Goal: Check status: Check status

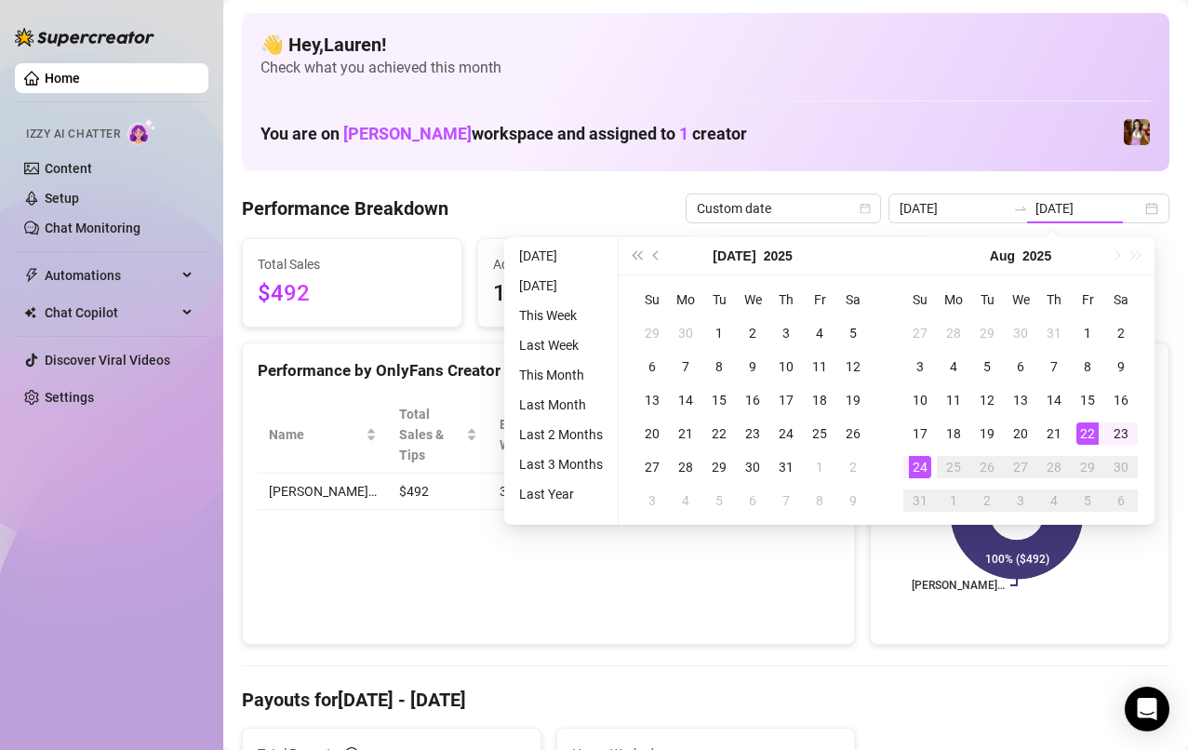
click at [1094, 407] on div "15" at bounding box center [1088, 400] width 22 height 22
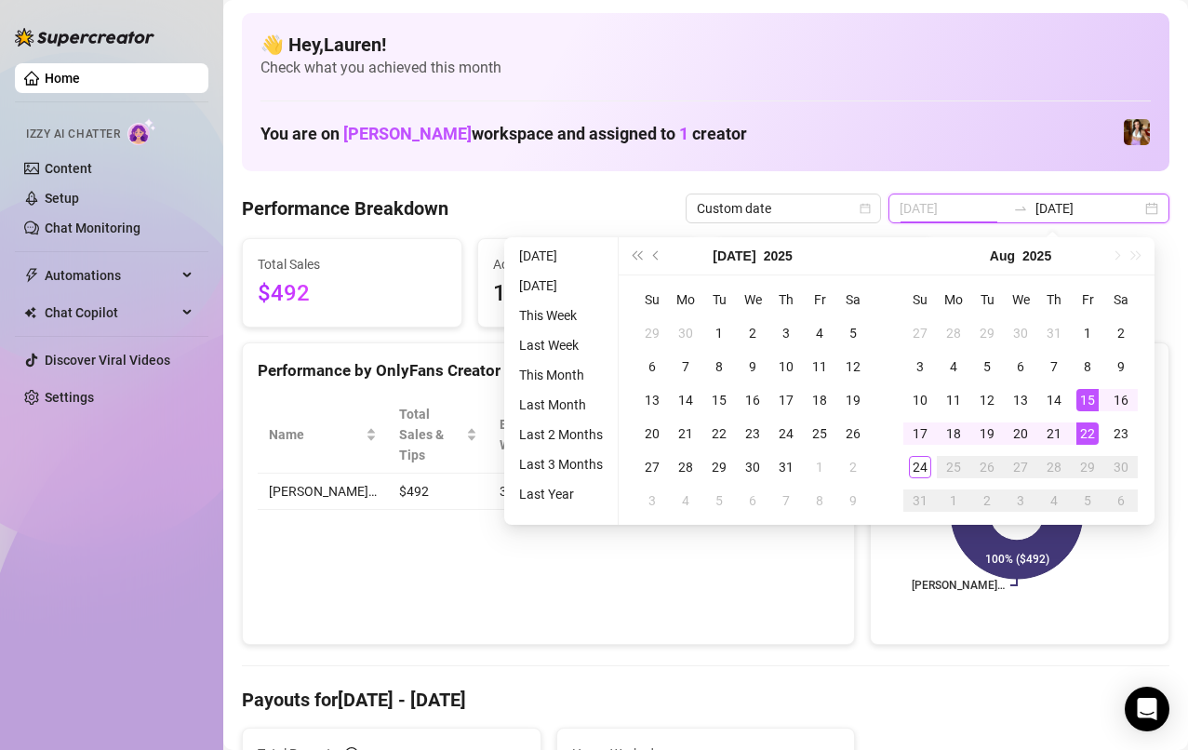
type input "[DATE]"
click at [1055, 439] on div "21" at bounding box center [1054, 434] width 22 height 22
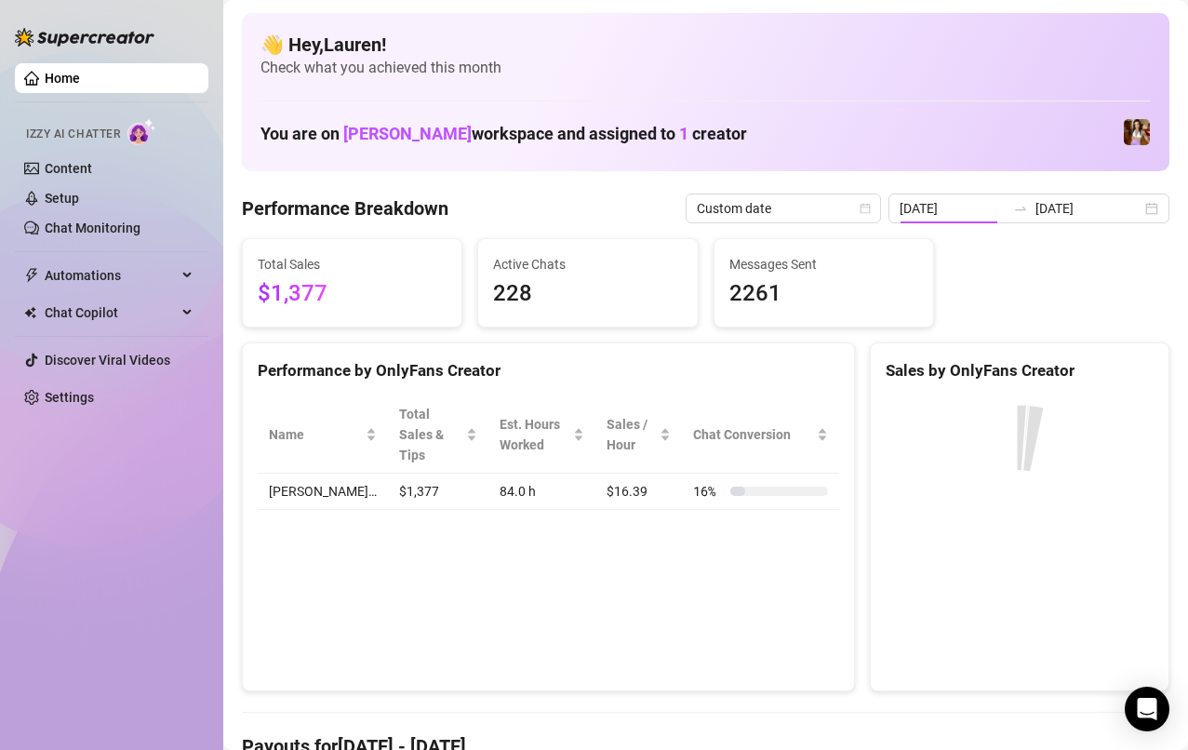
type input "[DATE]"
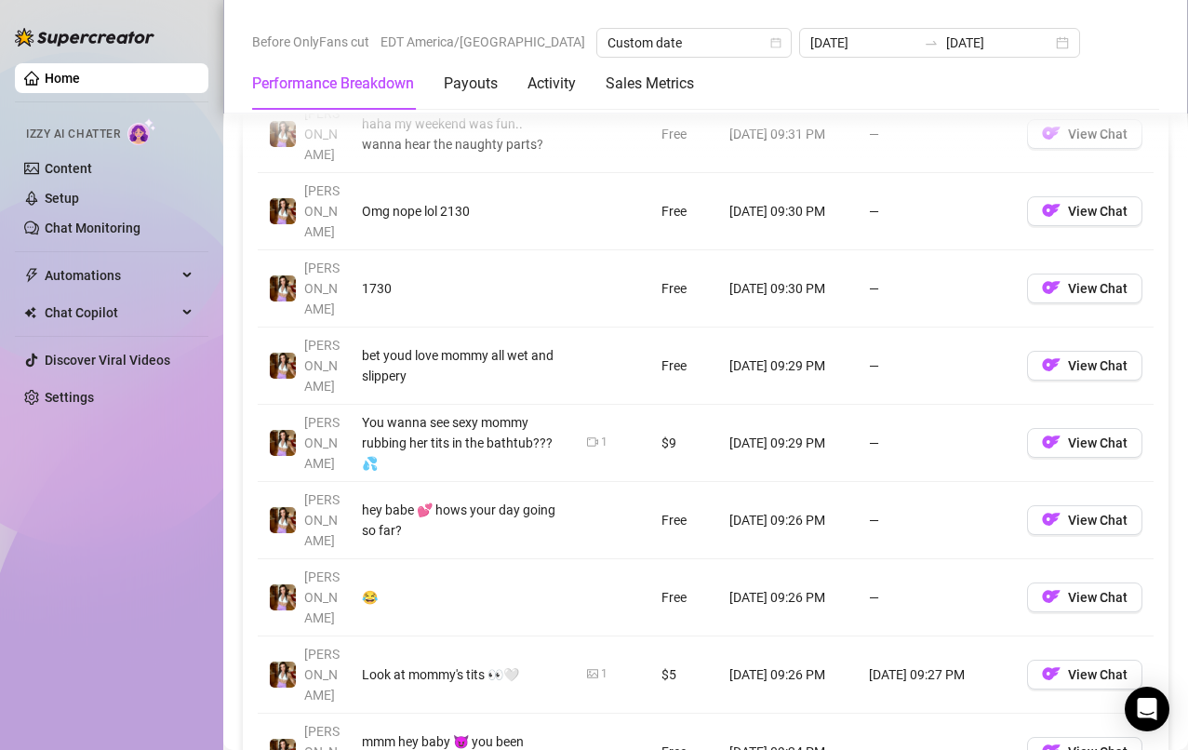
scroll to position [1818, 0]
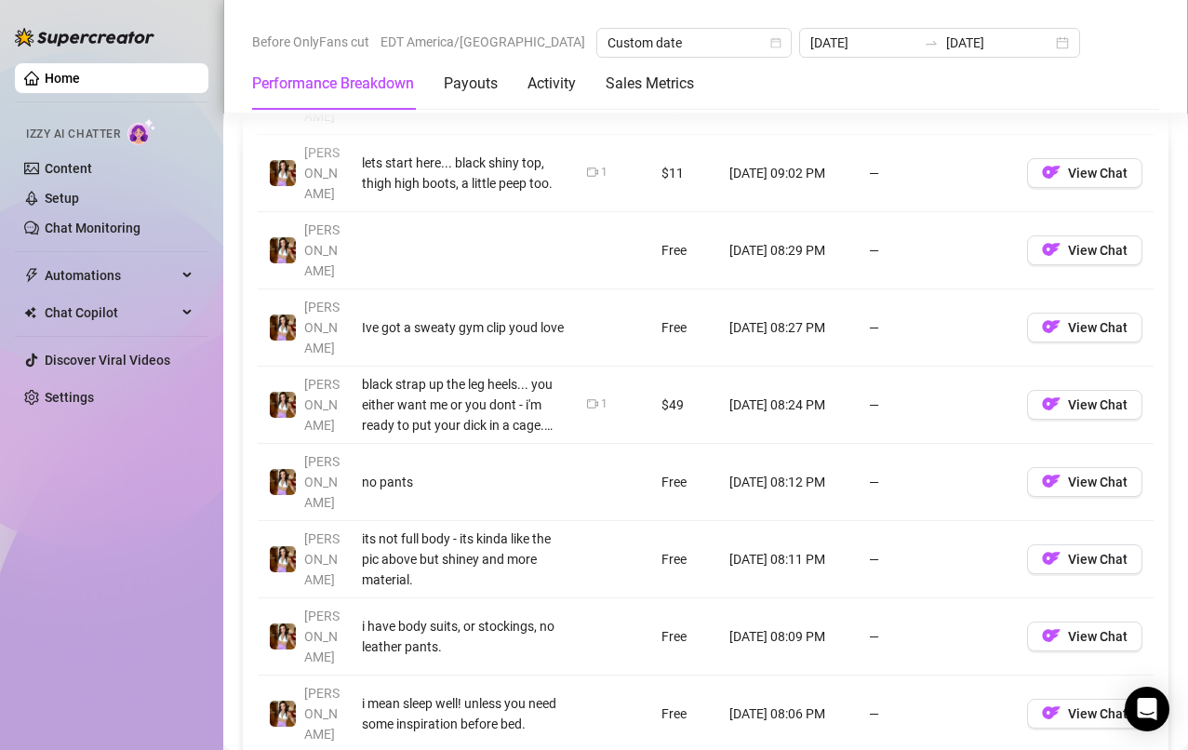
scroll to position [1858, 0]
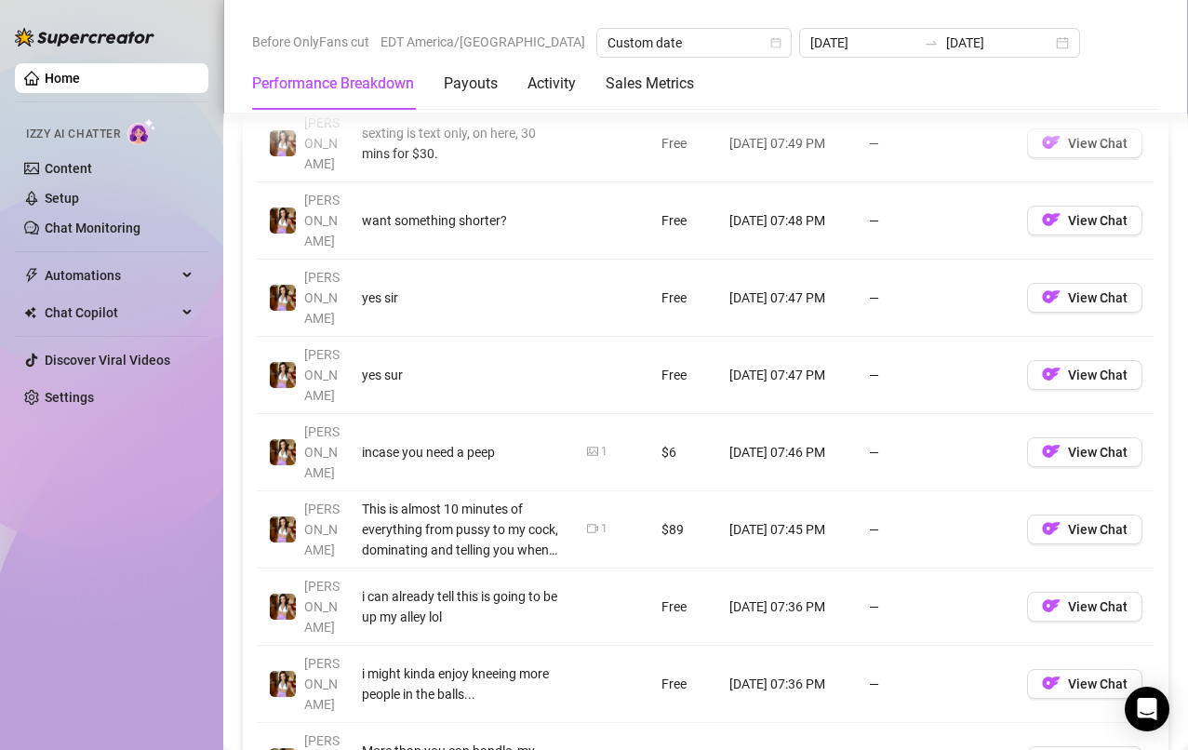
scroll to position [1809, 0]
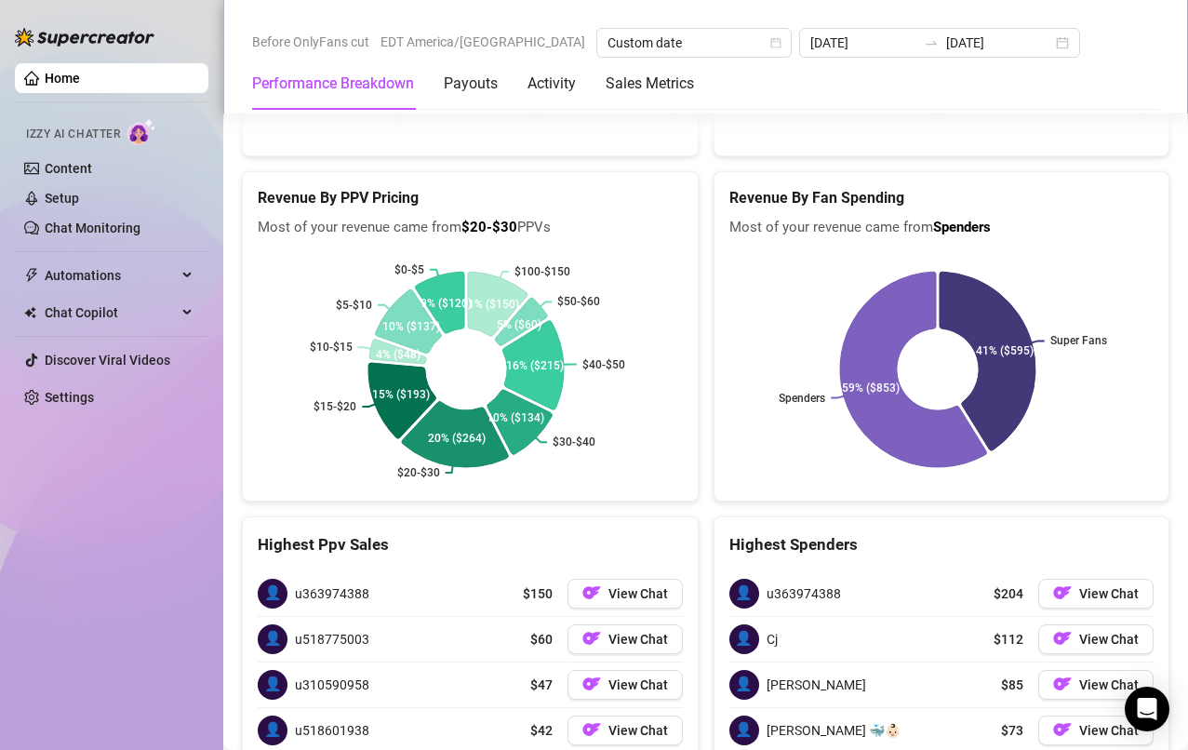
scroll to position [3054, 0]
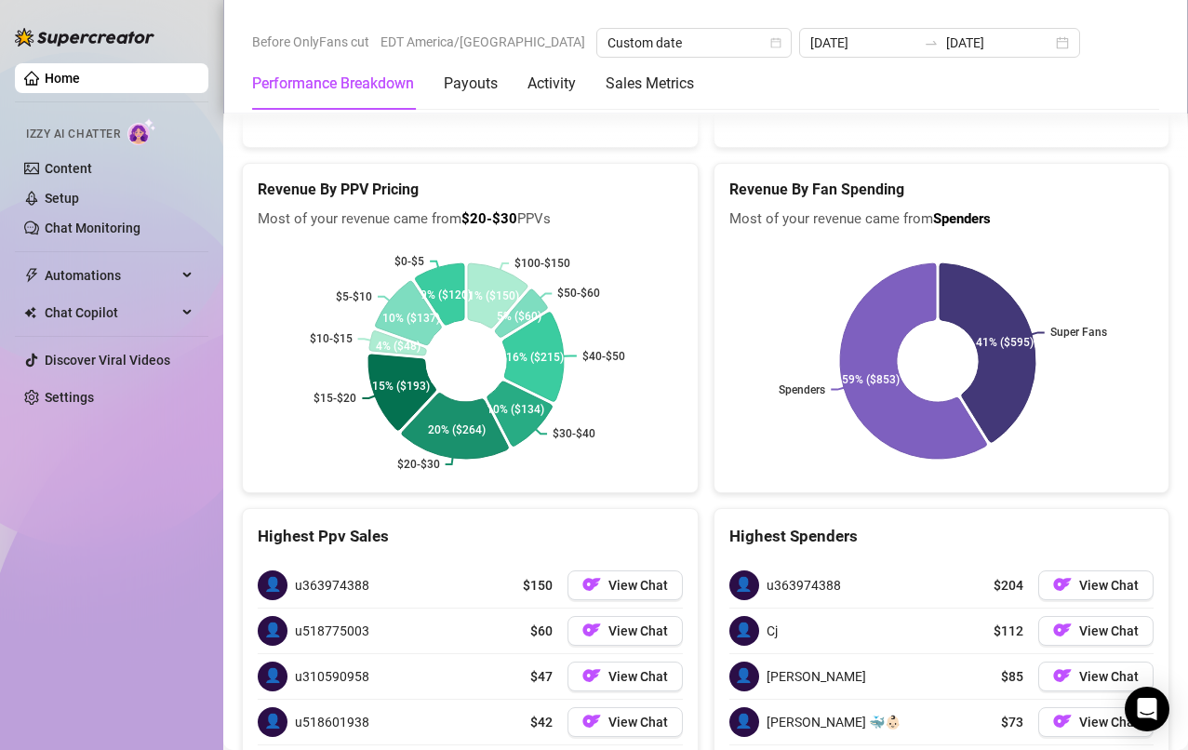
click at [1099, 707] on button "View Chat" at bounding box center [1096, 722] width 115 height 30
click at [1095, 715] on span "View Chat" at bounding box center [1110, 722] width 60 height 15
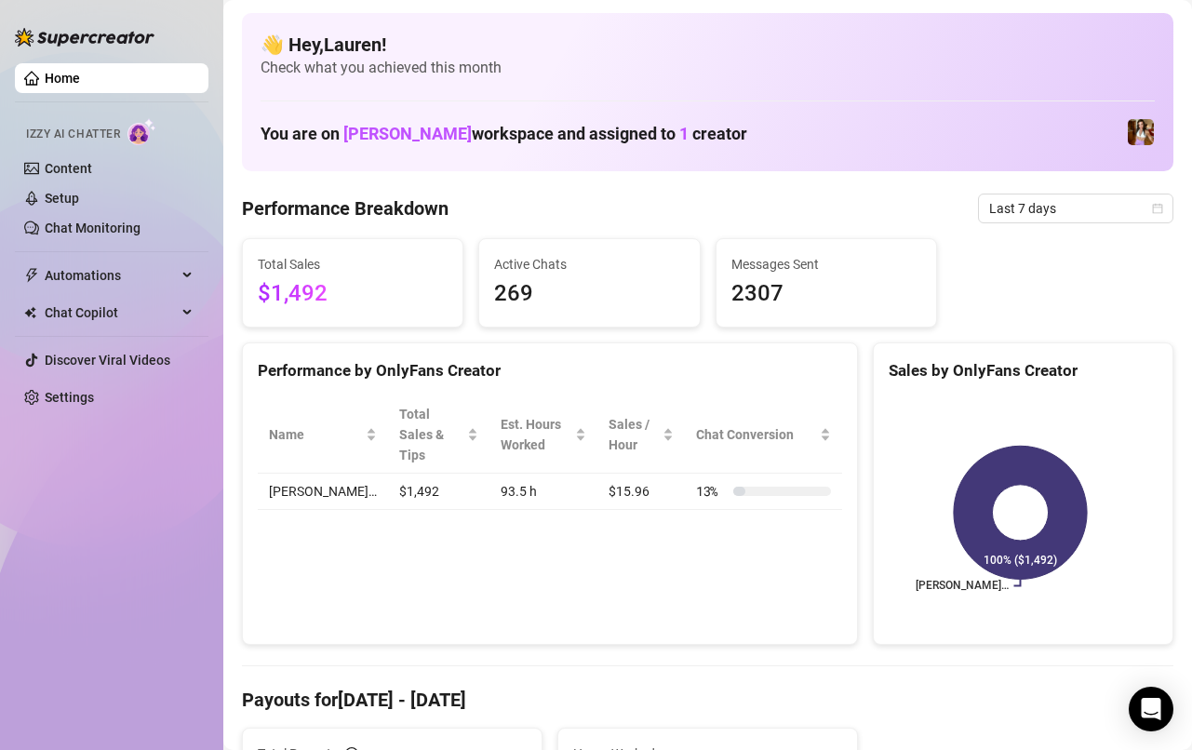
click at [1021, 200] on span "Last 7 days" at bounding box center [1075, 209] width 173 height 28
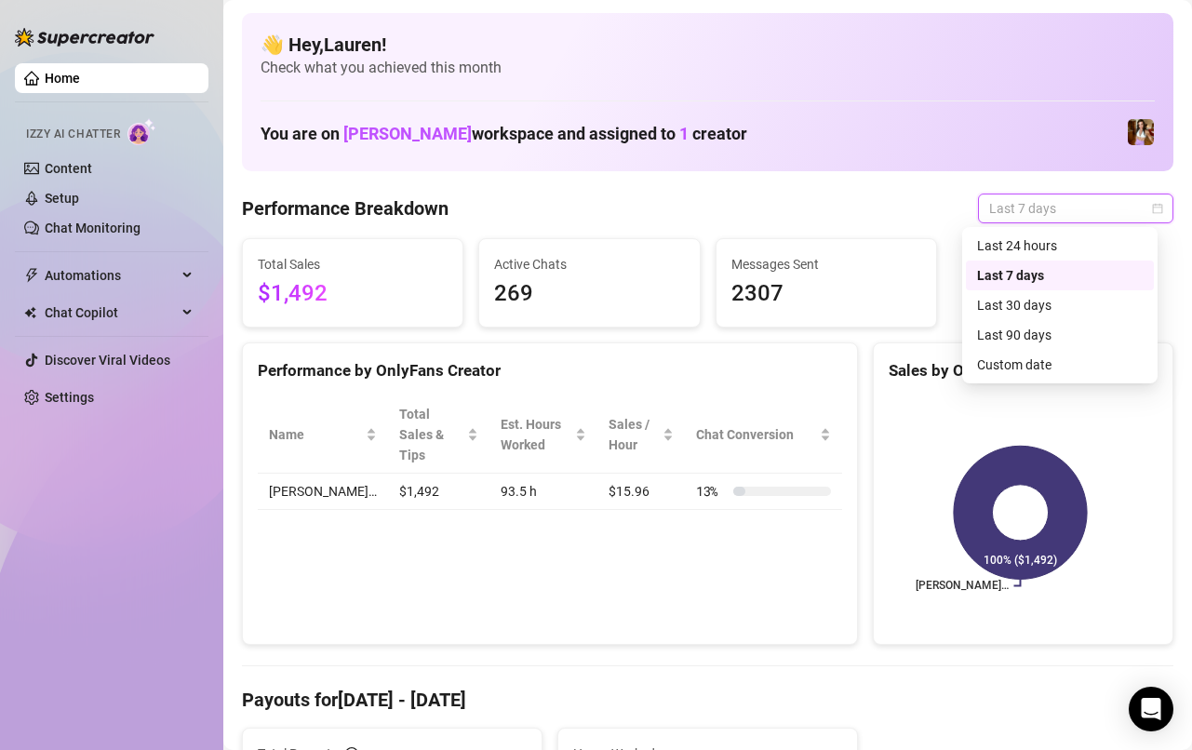
click at [1064, 372] on div "Custom date" at bounding box center [1060, 365] width 166 height 20
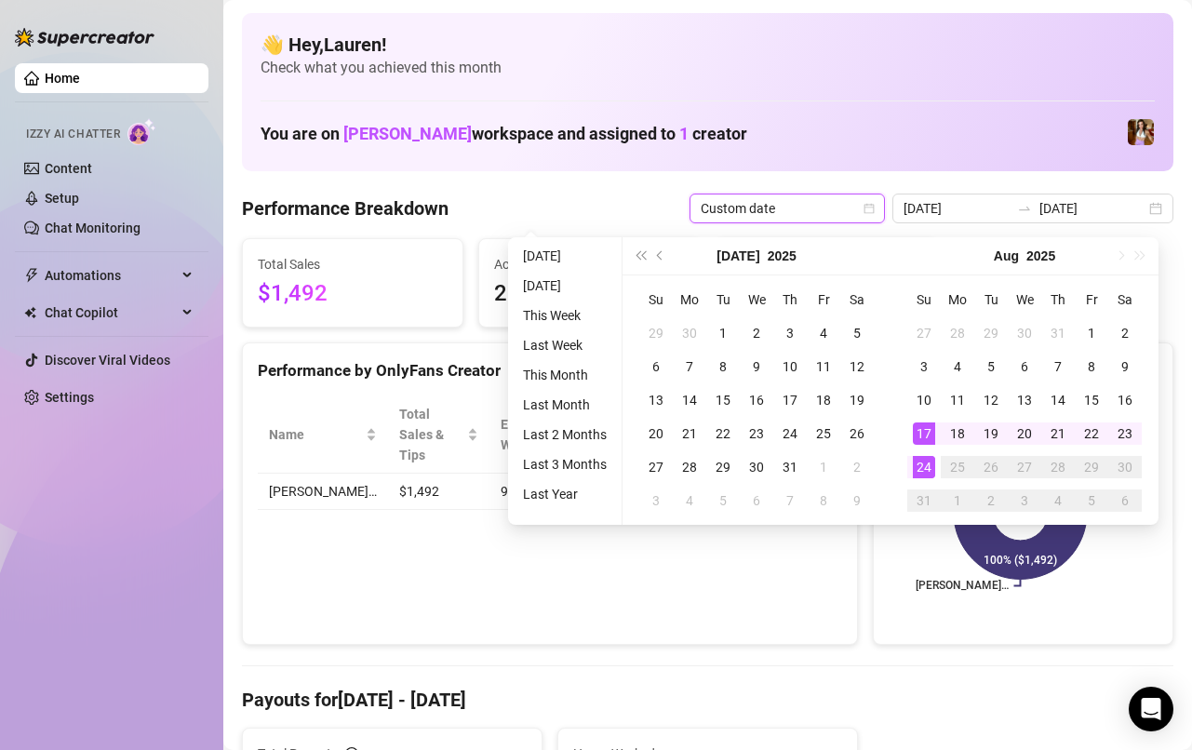
click at [919, 430] on div "17" at bounding box center [924, 434] width 22 height 22
click at [929, 433] on div "17" at bounding box center [924, 434] width 22 height 22
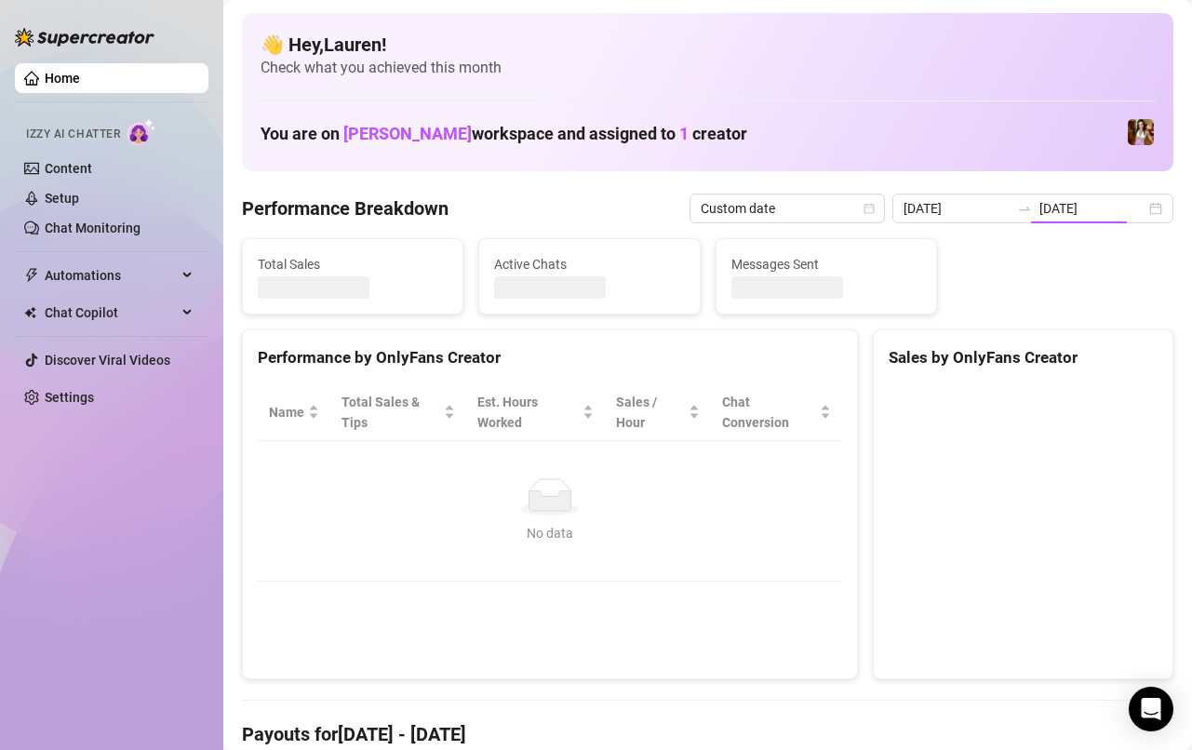
type input "2025-08-17"
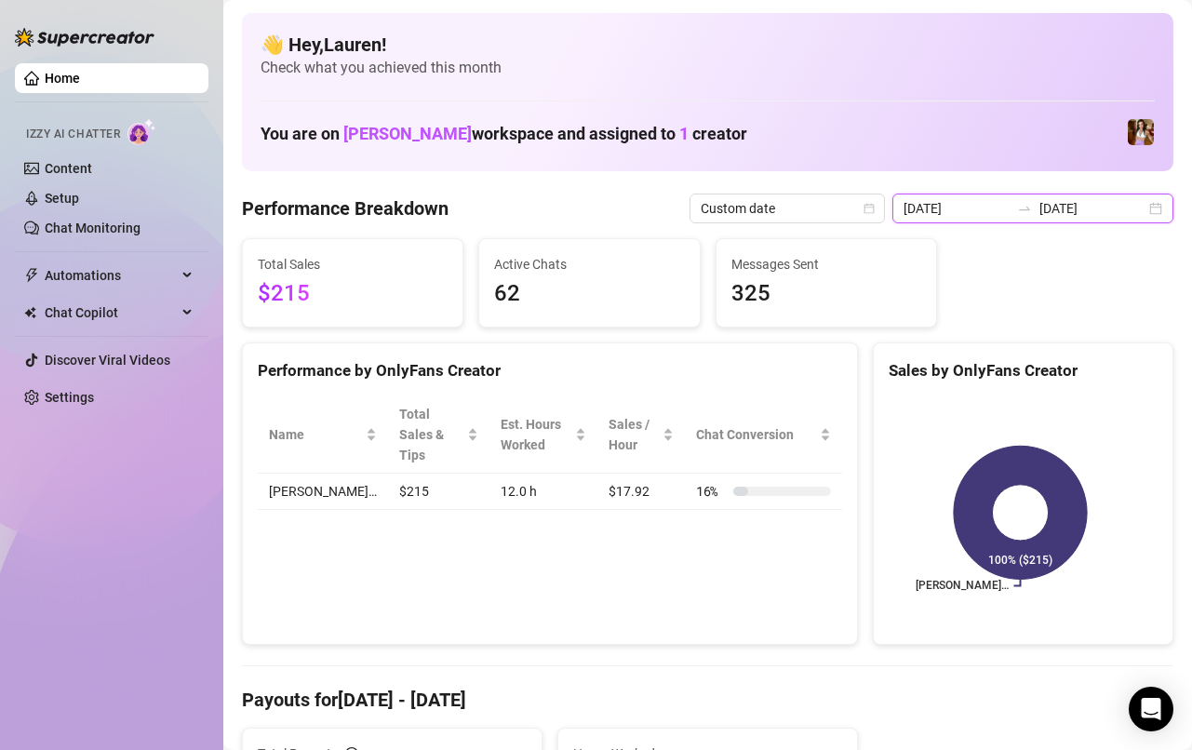
click at [1107, 215] on input "2025-08-17" at bounding box center [1093, 208] width 106 height 20
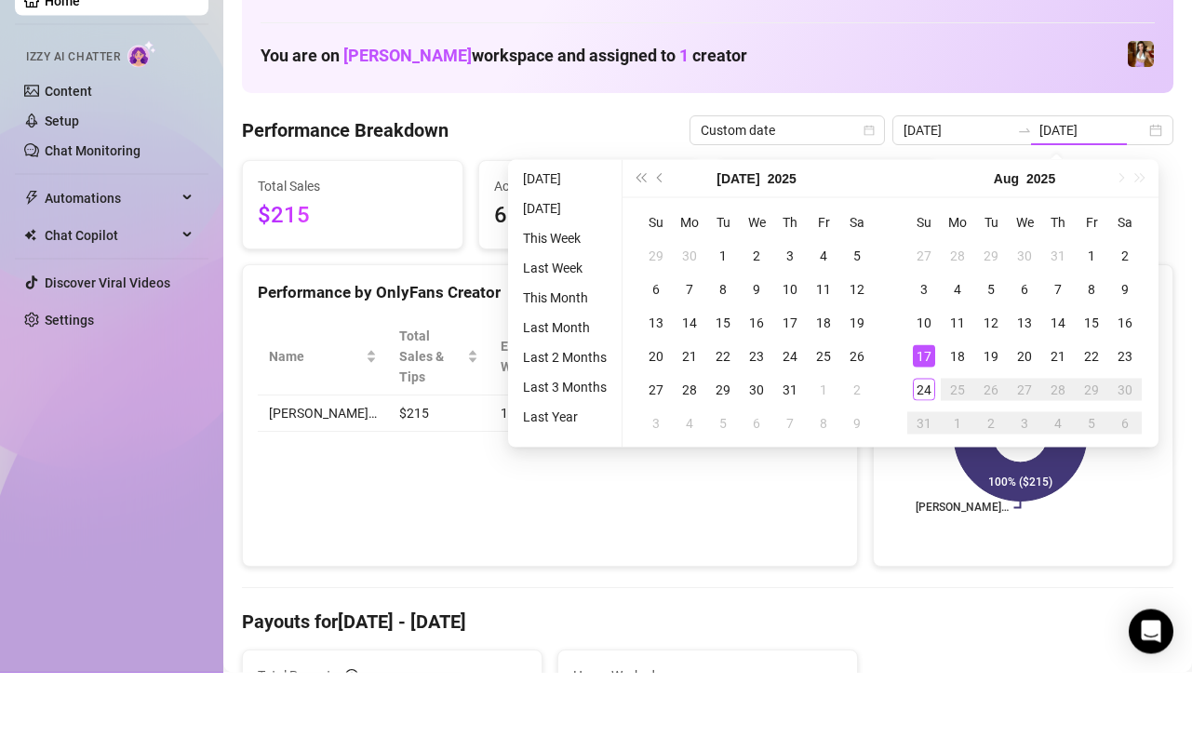
click at [920, 474] on div "24" at bounding box center [924, 467] width 22 height 22
type input "[DATE]"
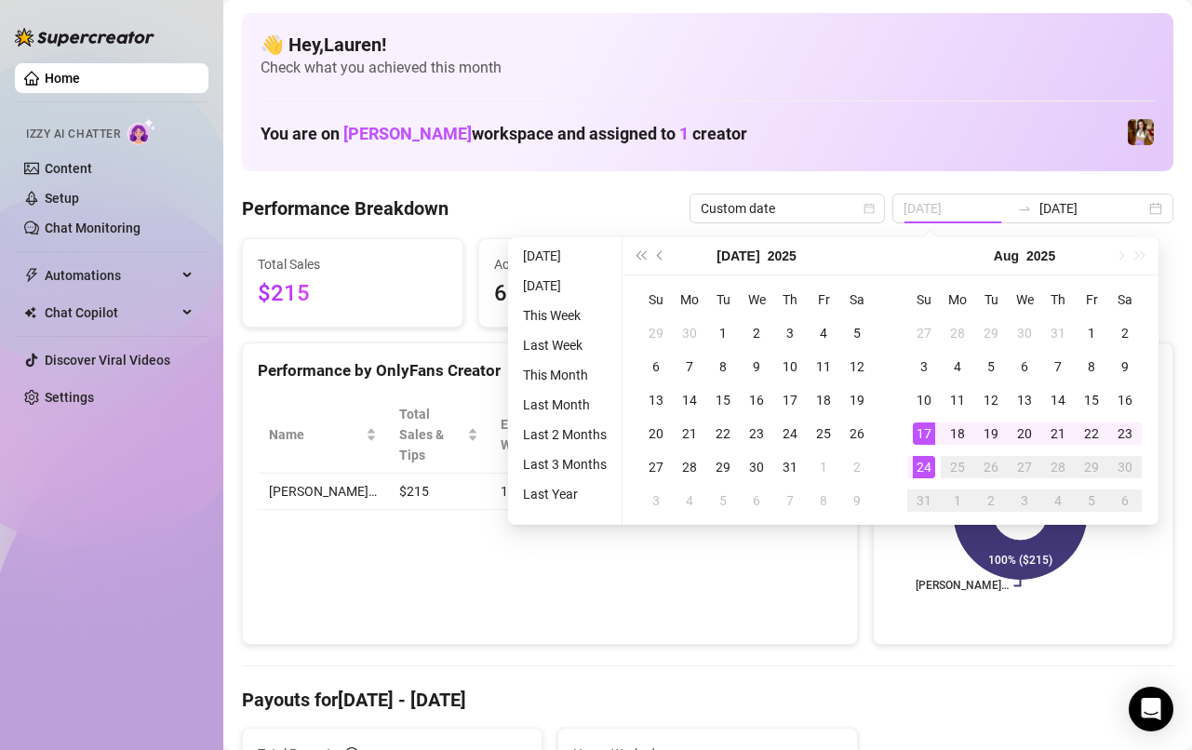
click at [926, 475] on div "24" at bounding box center [924, 467] width 22 height 22
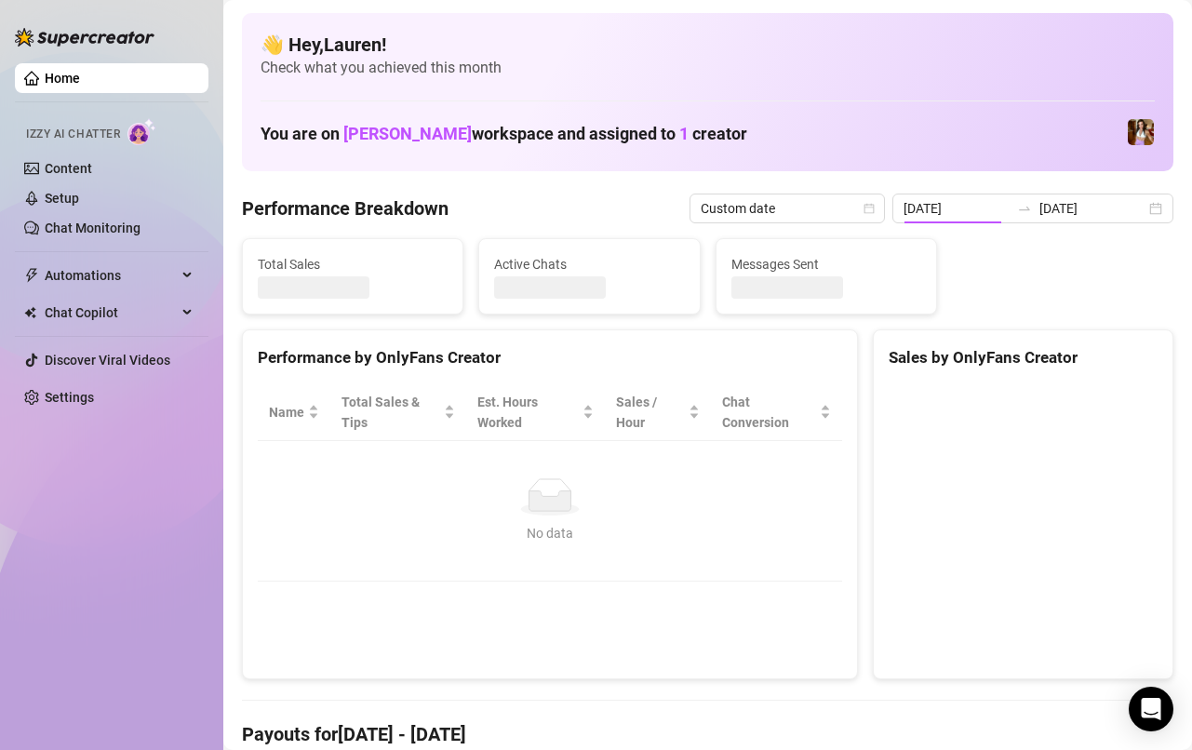
type input "[DATE]"
